Goal: Task Accomplishment & Management: Manage account settings

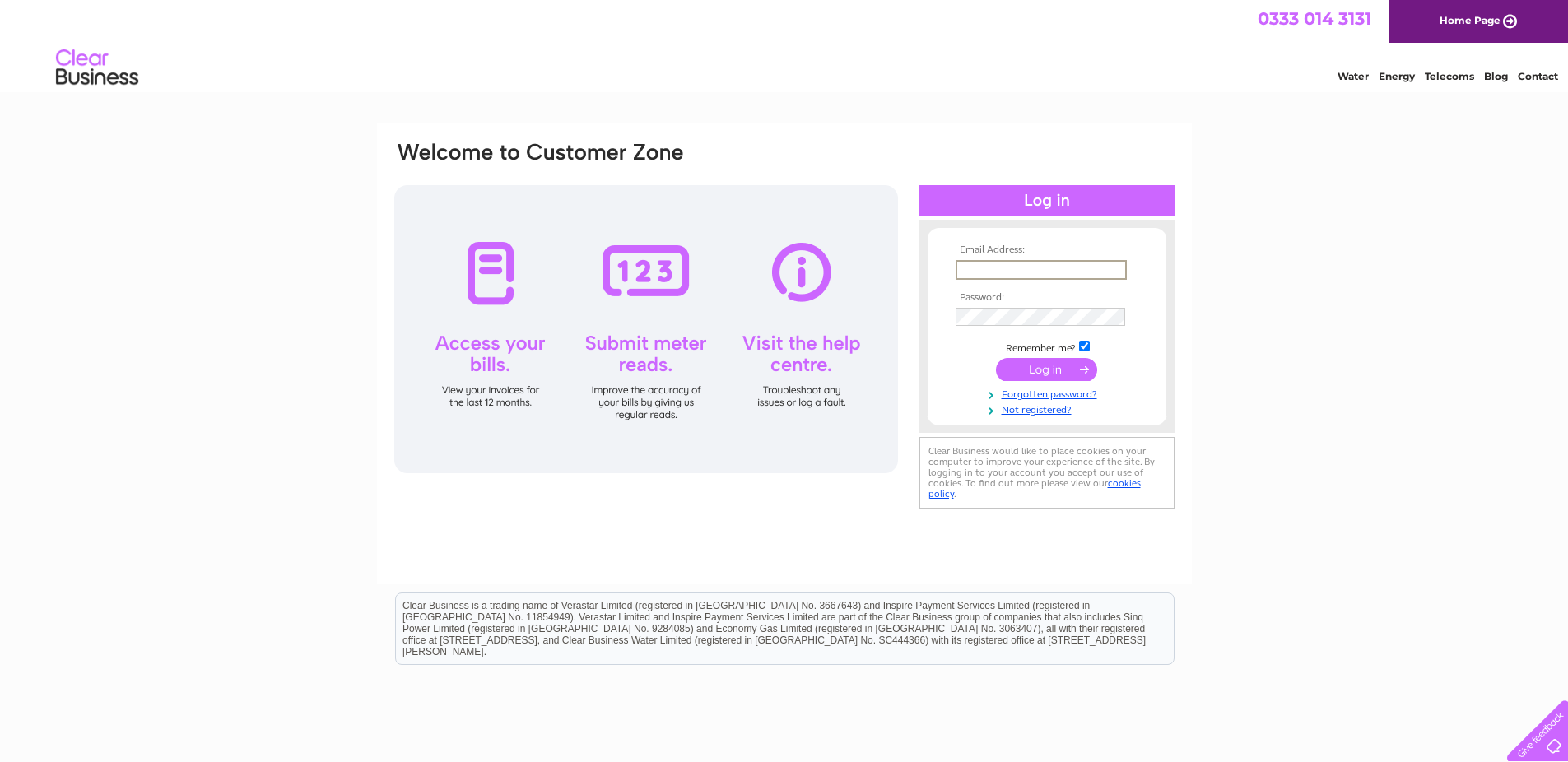
type input "[EMAIL_ADDRESS][DOMAIN_NAME]"
click at [1023, 268] on input "[EMAIL_ADDRESS][DOMAIN_NAME]" at bounding box center [1040, 268] width 170 height 18
click at [1021, 373] on input "submit" at bounding box center [1046, 367] width 101 height 23
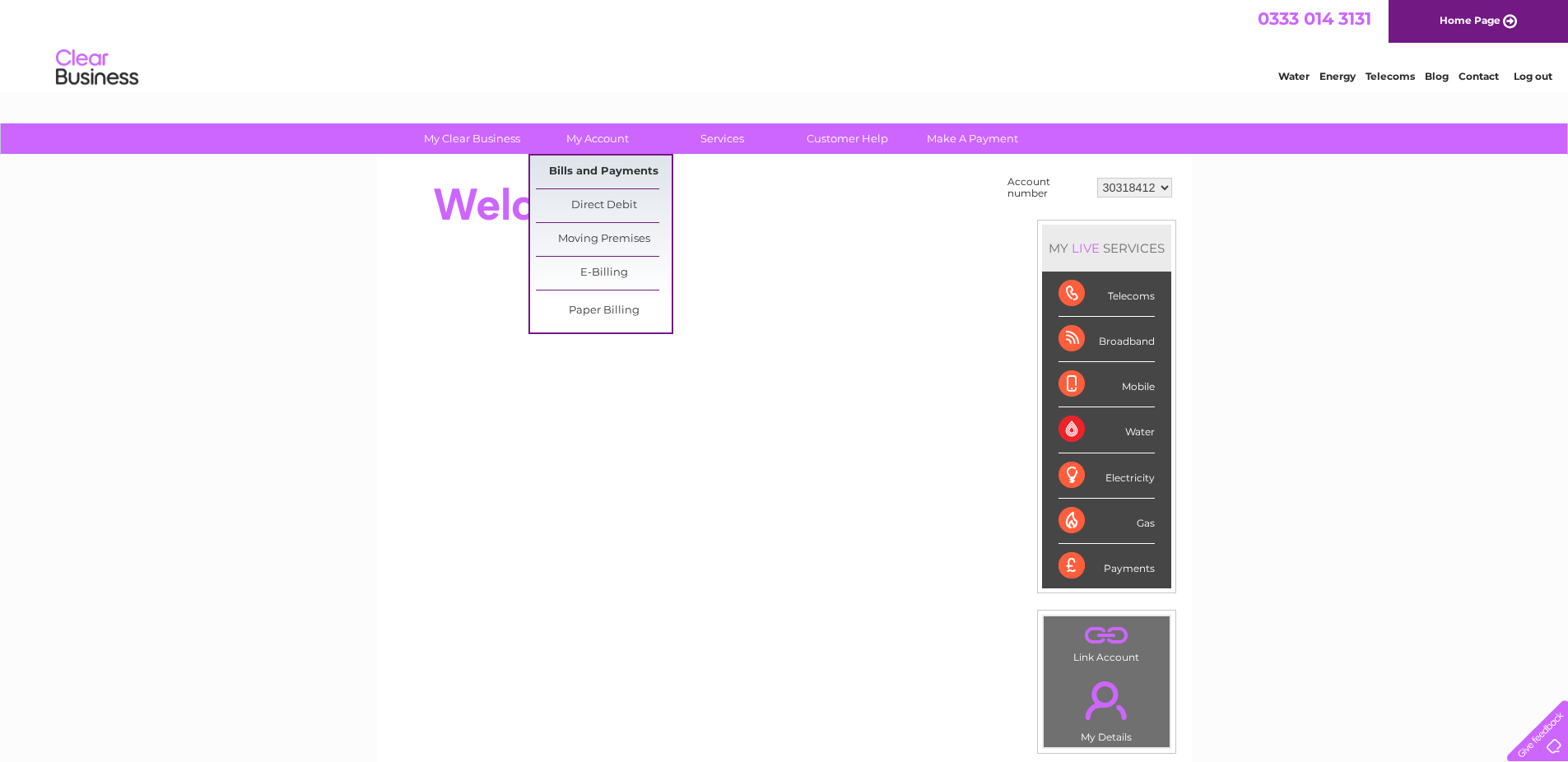
click at [576, 168] on link "Bills and Payments" at bounding box center [603, 172] width 135 height 33
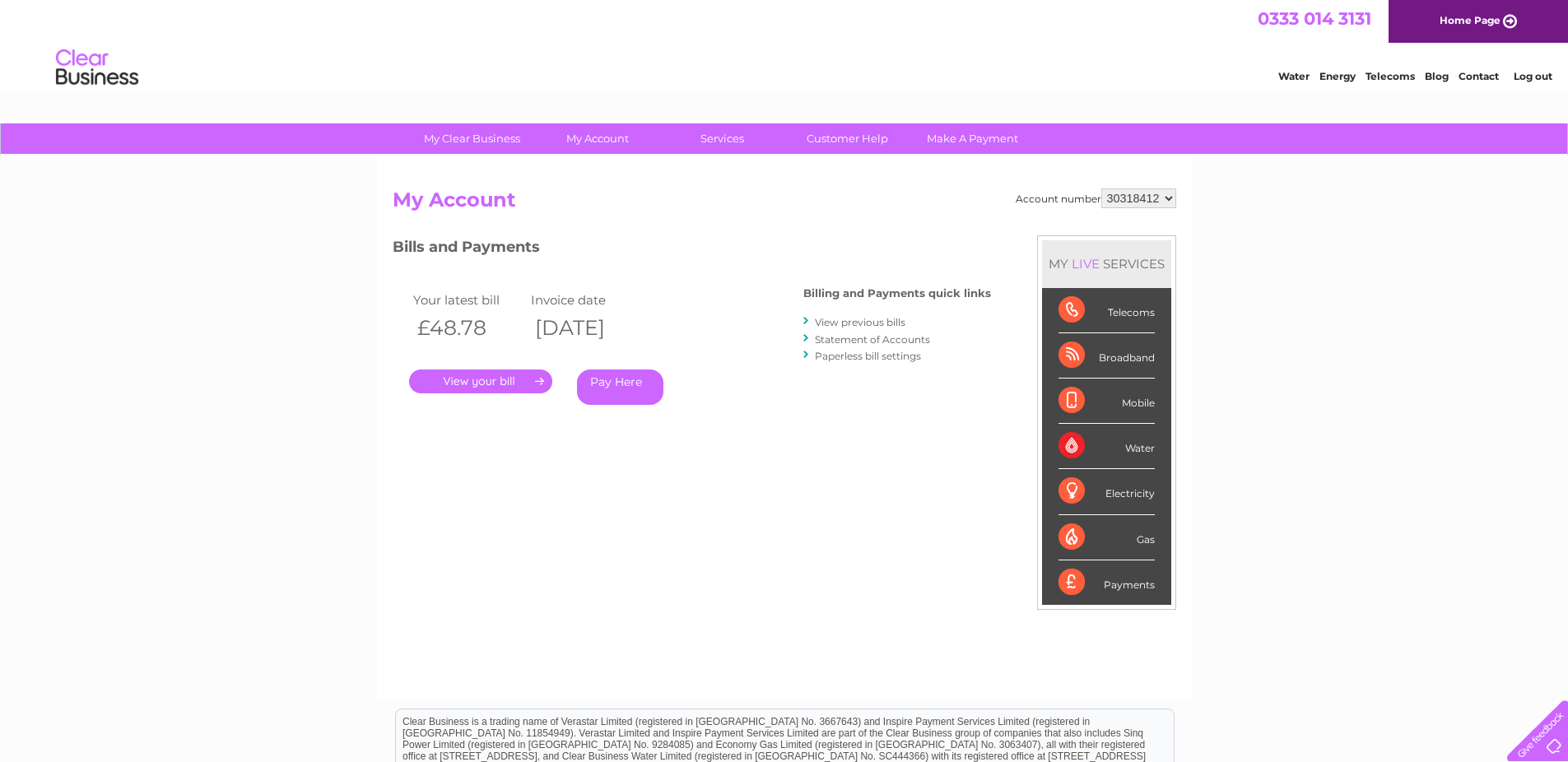
click at [851, 342] on link "Statement of Accounts" at bounding box center [872, 339] width 115 height 12
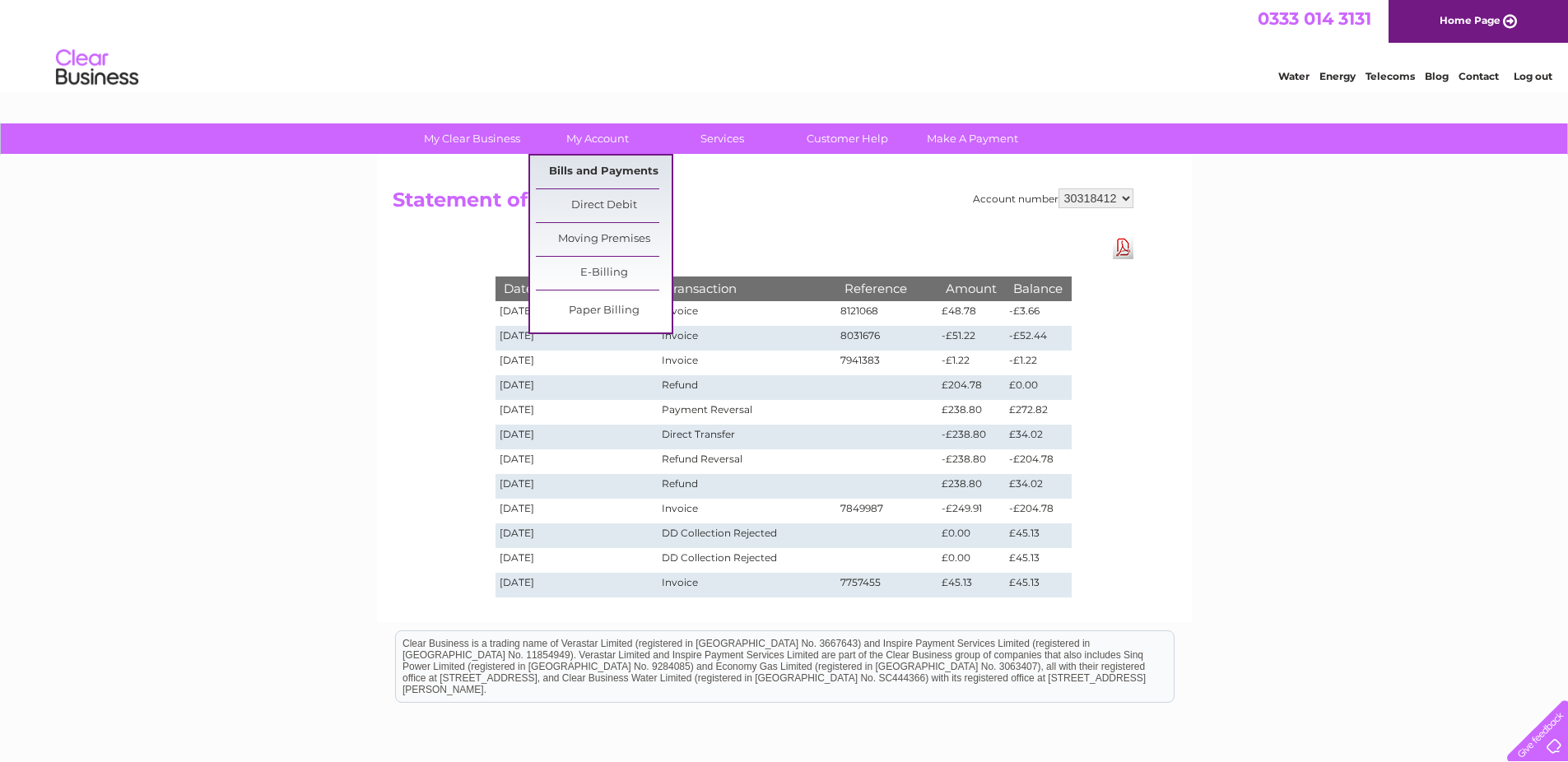
click at [597, 166] on link "Bills and Payments" at bounding box center [603, 172] width 135 height 33
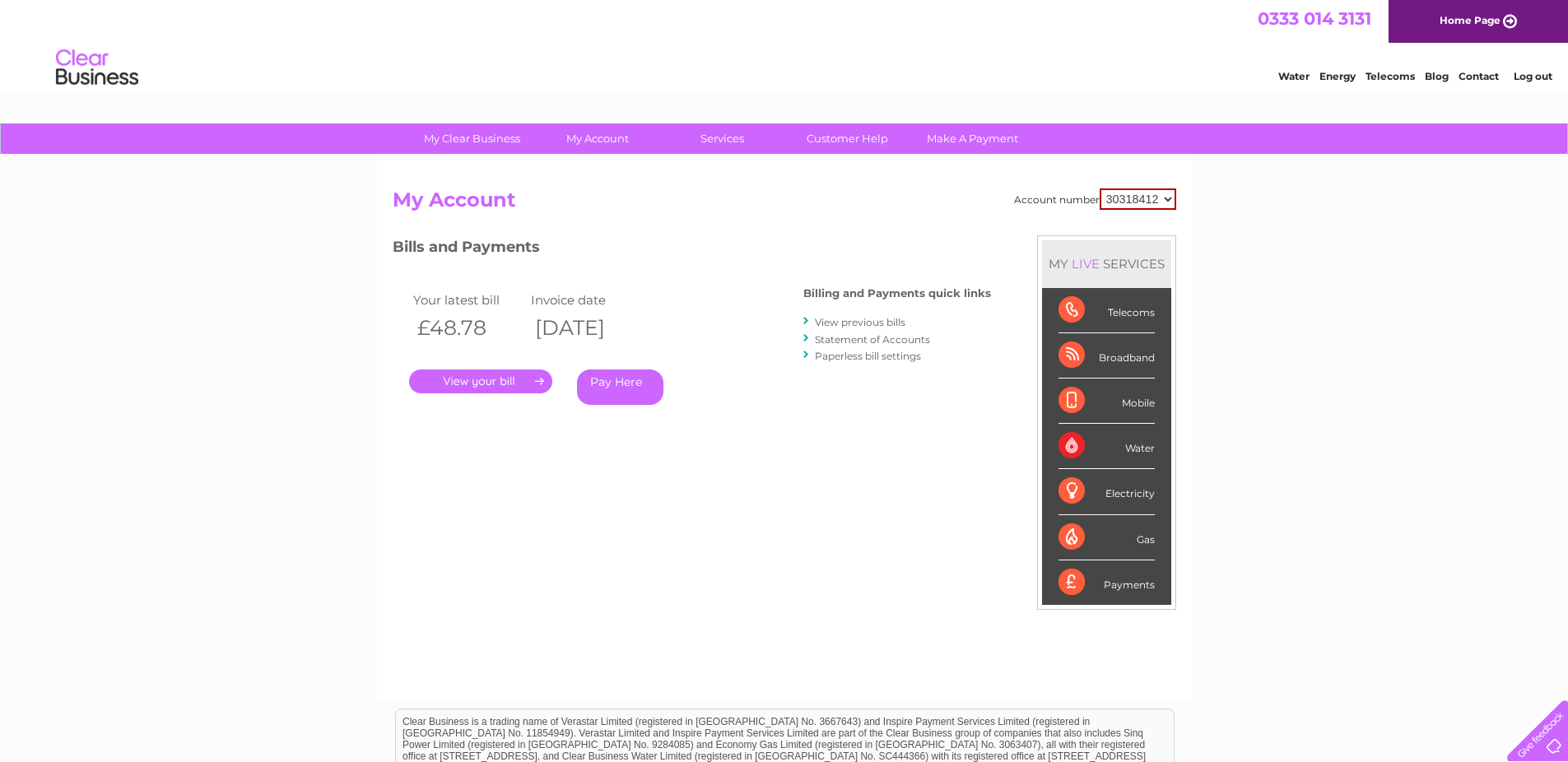
click at [482, 385] on link "." at bounding box center [481, 382] width 143 height 24
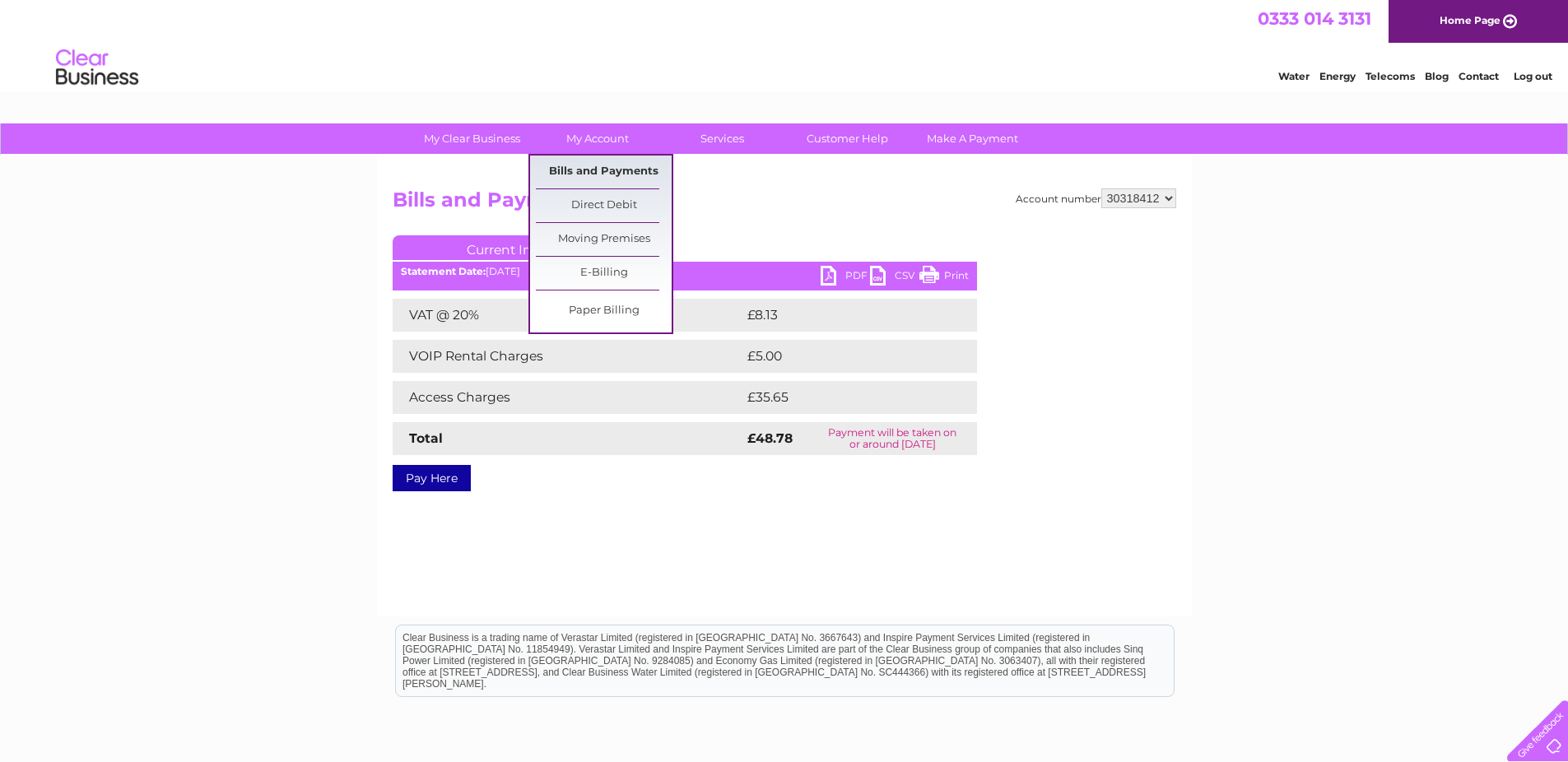
click at [620, 171] on link "Bills and Payments" at bounding box center [603, 172] width 135 height 33
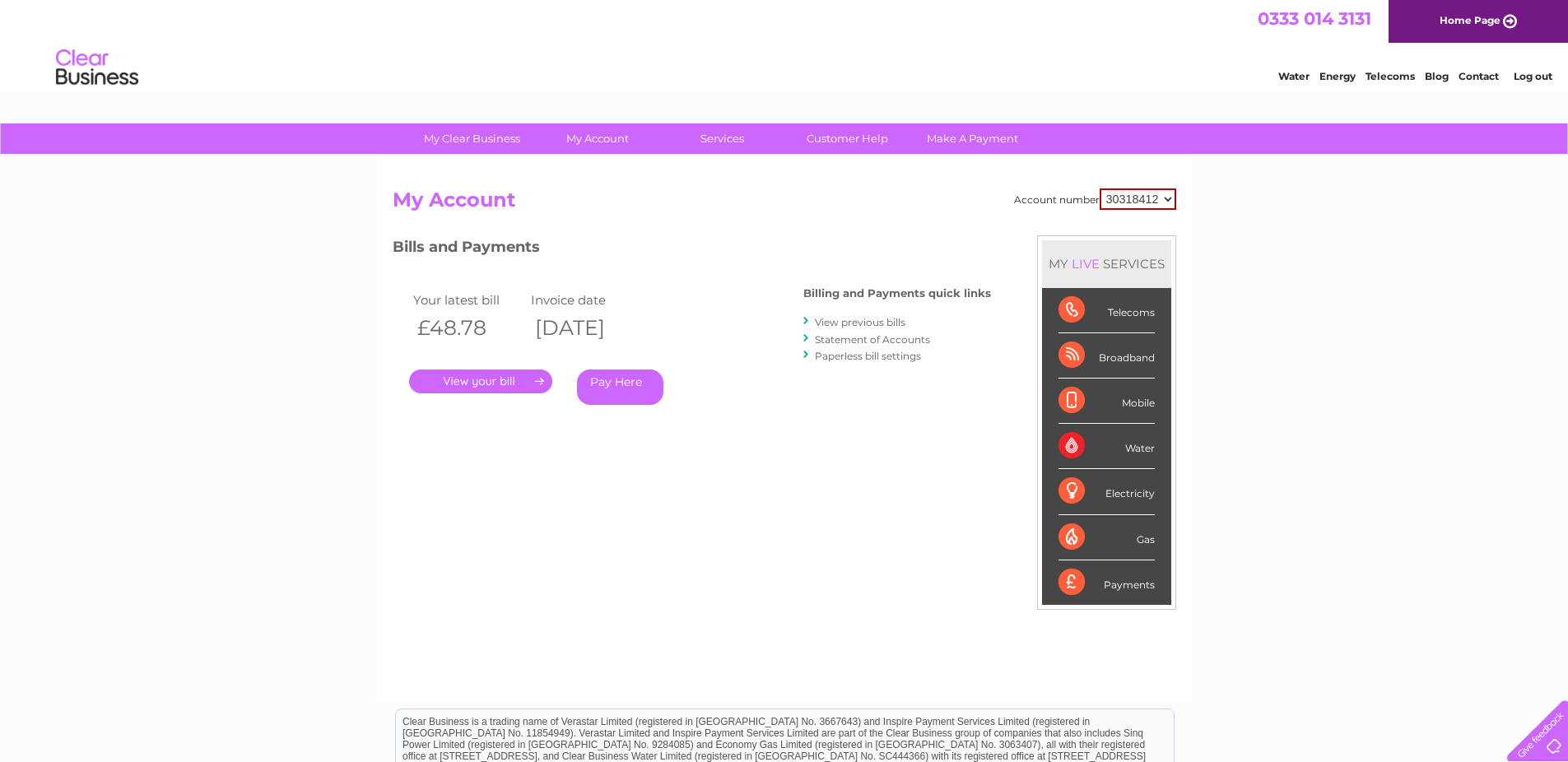
click at [857, 323] on link "View previous bills" at bounding box center [860, 322] width 90 height 12
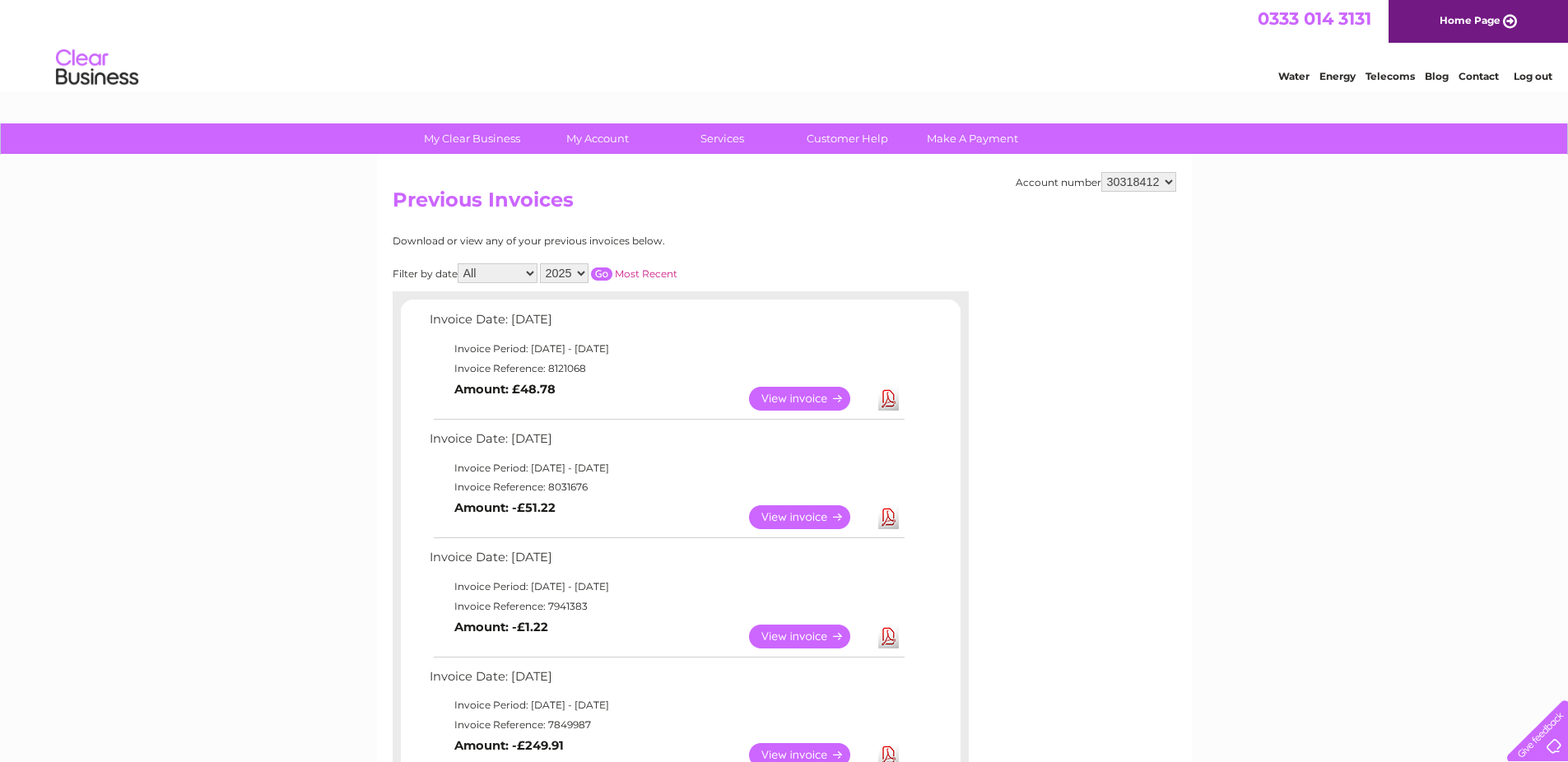
click at [773, 397] on link "View" at bounding box center [810, 399] width 121 height 24
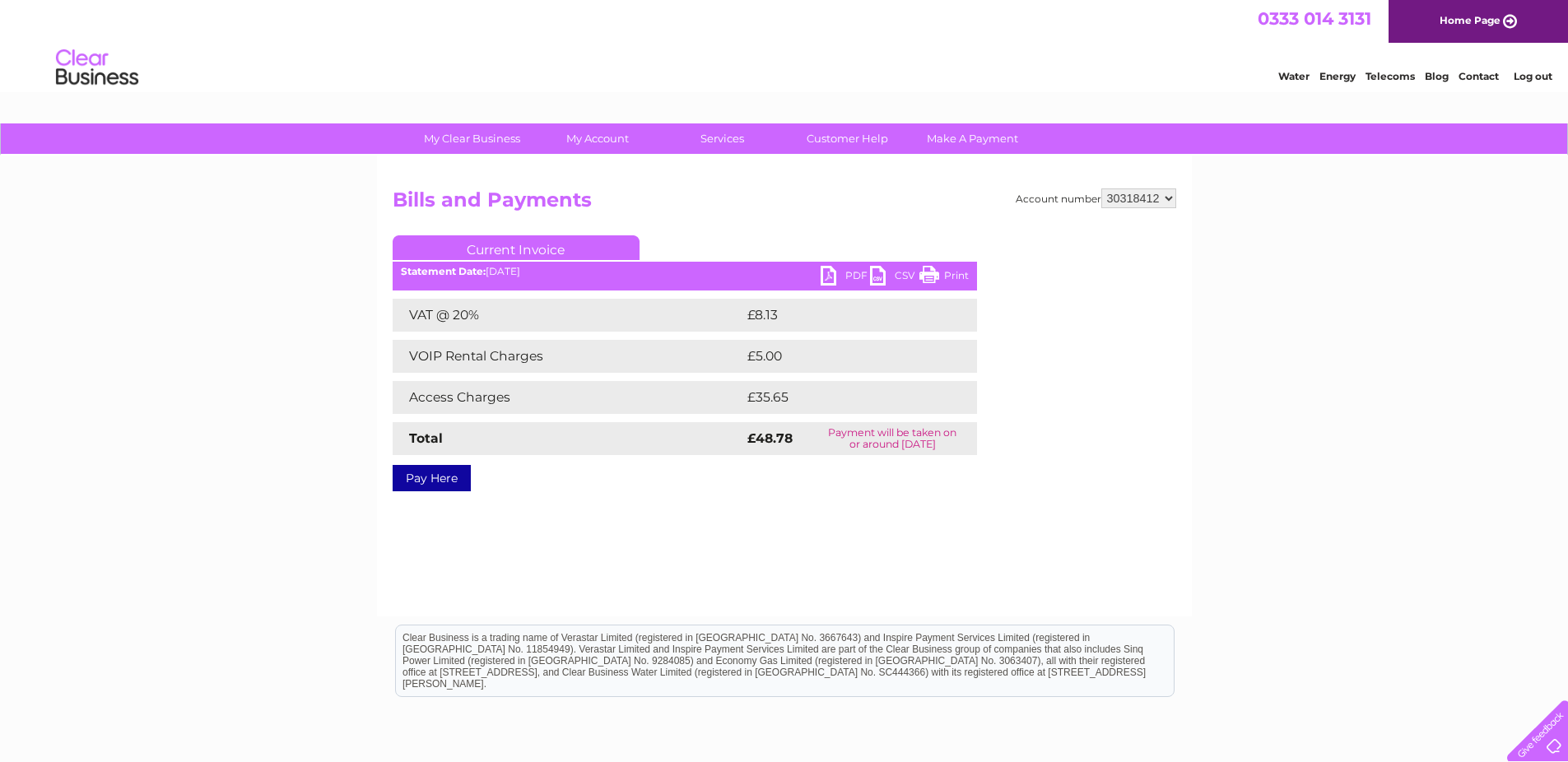
click at [842, 280] on link "PDF" at bounding box center [845, 278] width 49 height 24
click at [826, 277] on link "PDF" at bounding box center [845, 278] width 49 height 24
click at [822, 140] on link "Customer Help" at bounding box center [847, 139] width 135 height 31
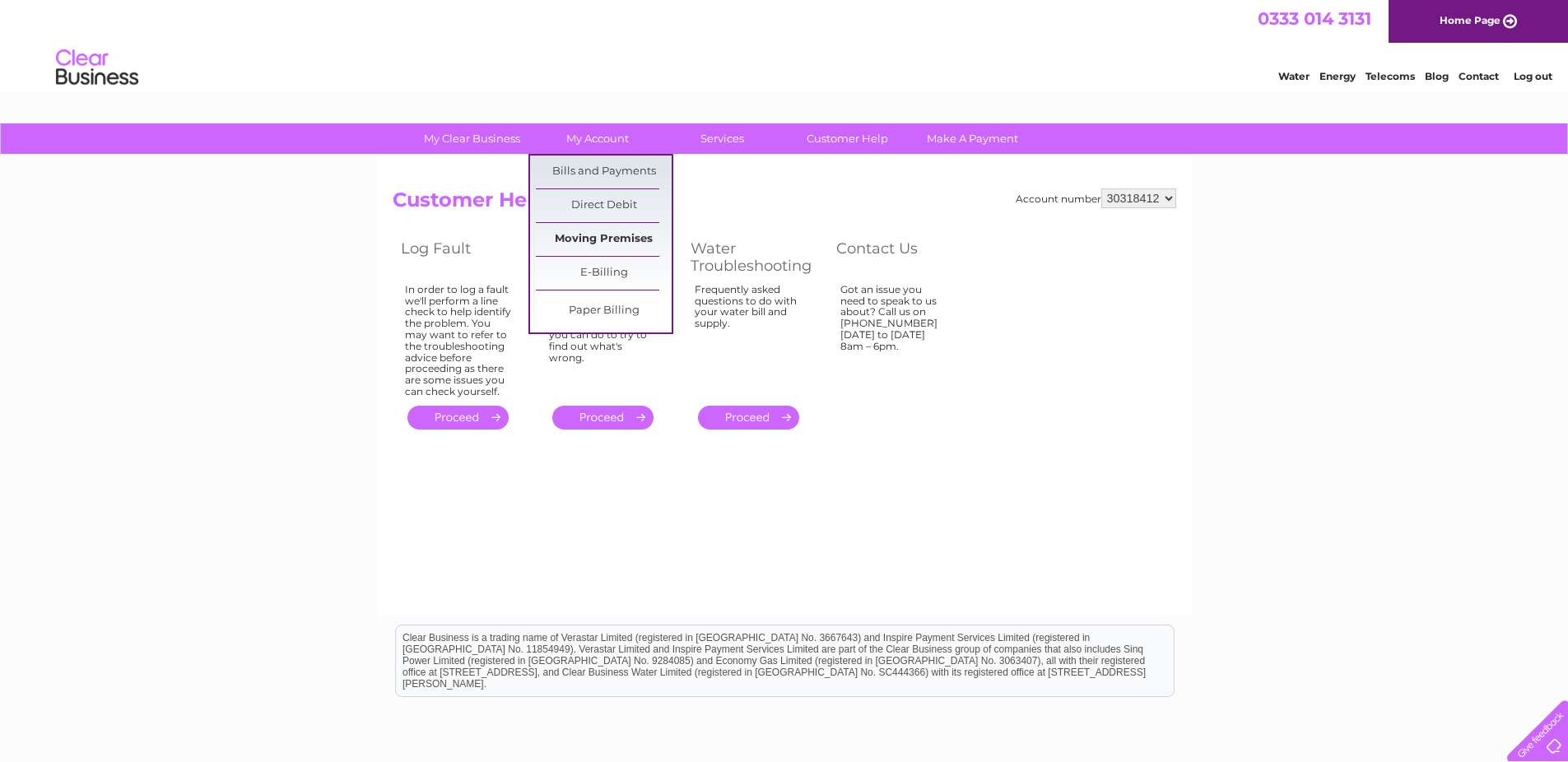
click at [631, 242] on link "Moving Premises" at bounding box center [603, 240] width 135 height 33
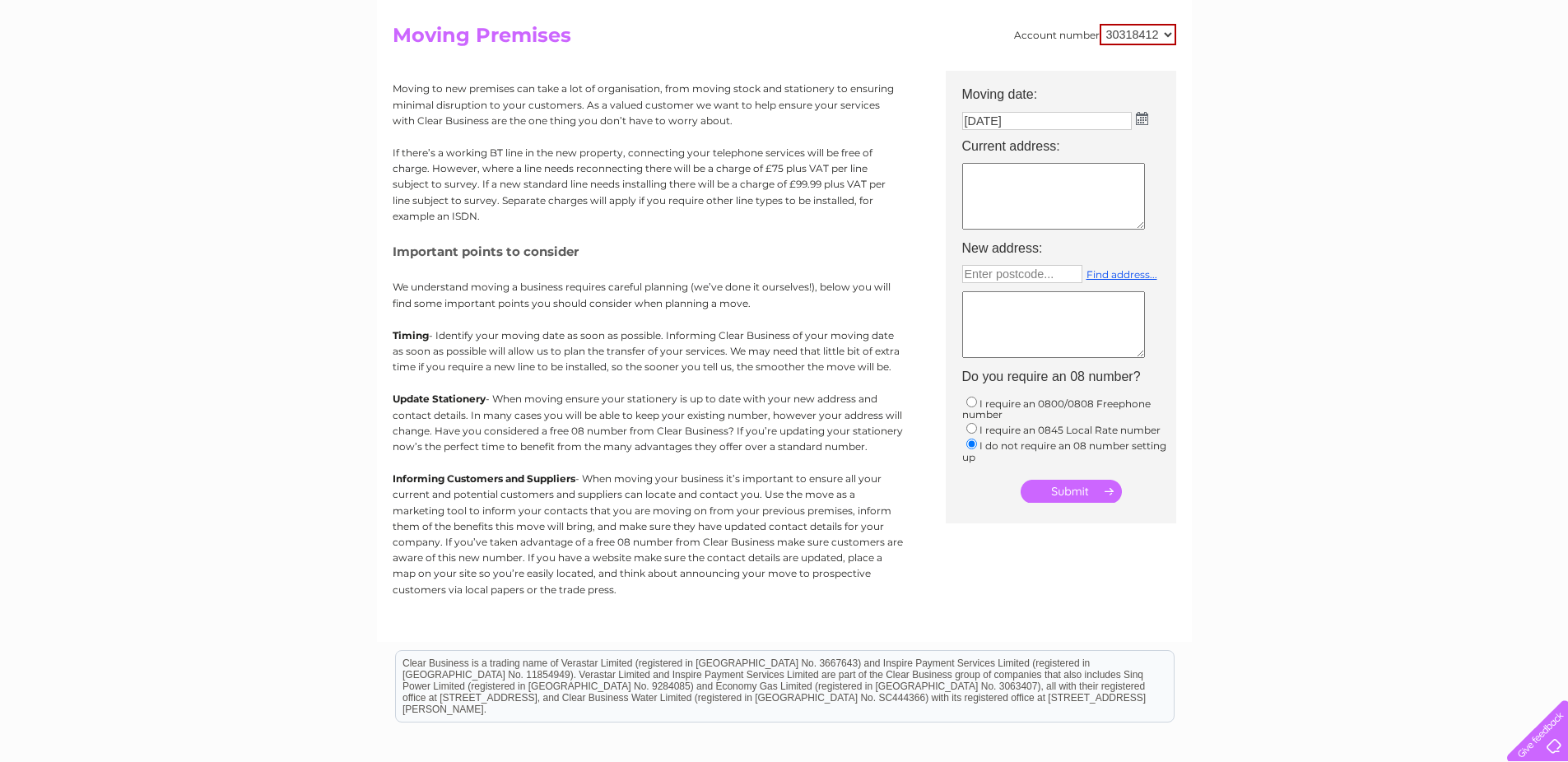
scroll to position [83, 0]
